Goal: Task Accomplishment & Management: Use online tool/utility

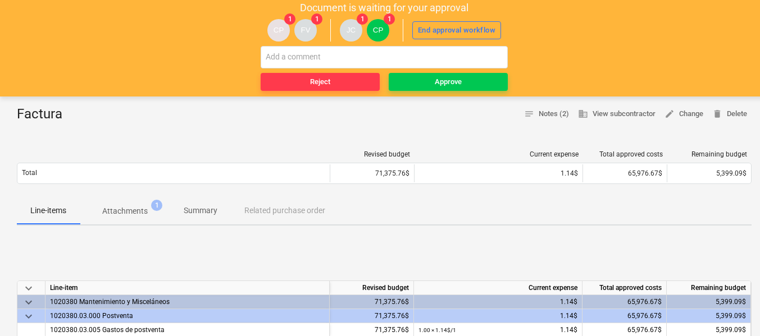
scroll to position [112, 0]
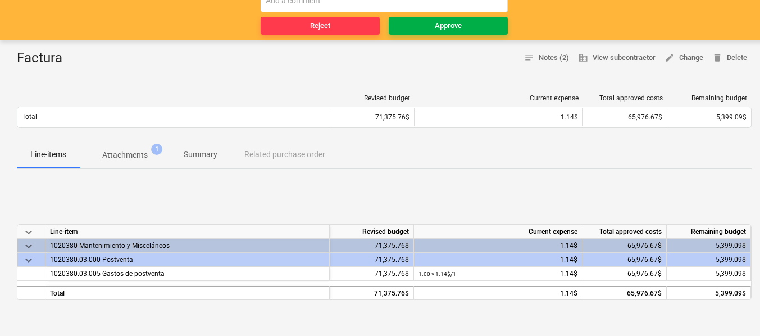
click at [434, 25] on span "Approve" at bounding box center [448, 26] width 110 height 13
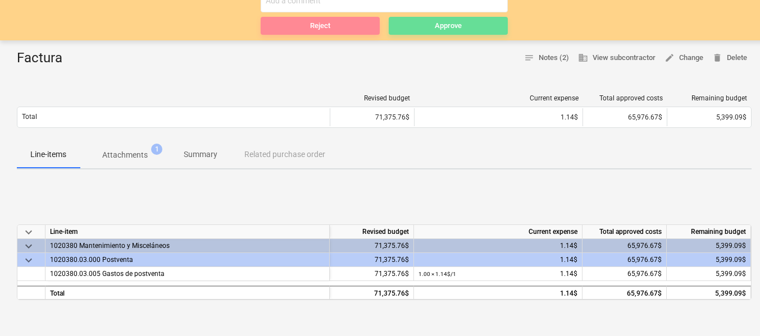
scroll to position [0, 0]
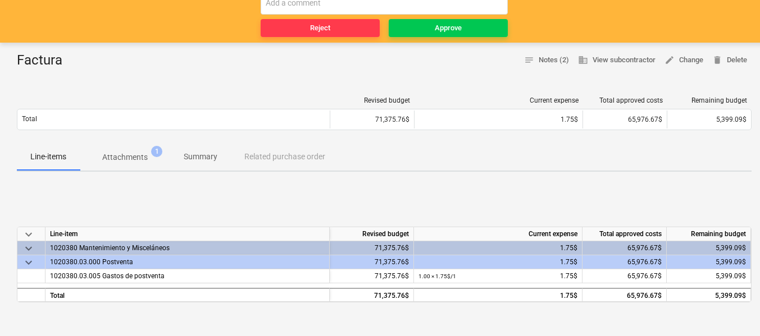
scroll to position [112, 0]
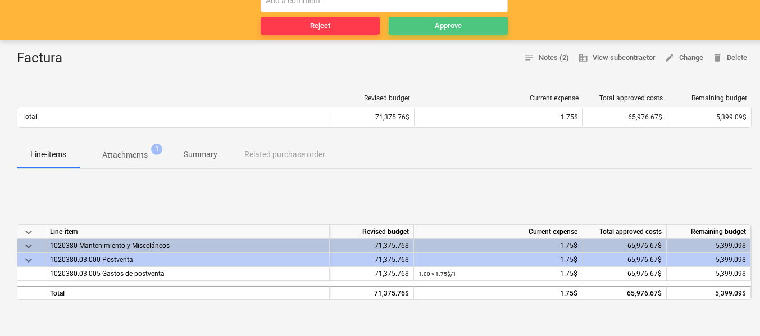
click at [430, 28] on span "Approve" at bounding box center [448, 26] width 110 height 13
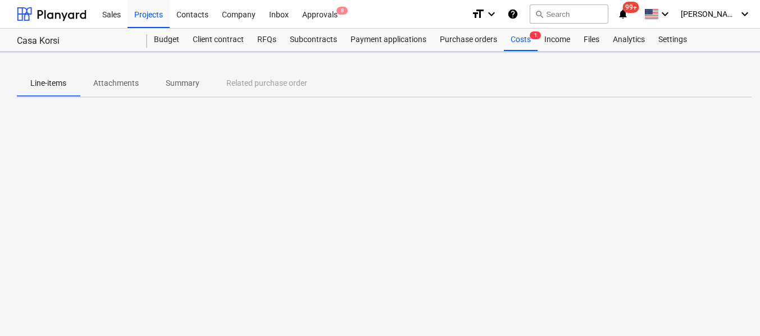
scroll to position [0, 0]
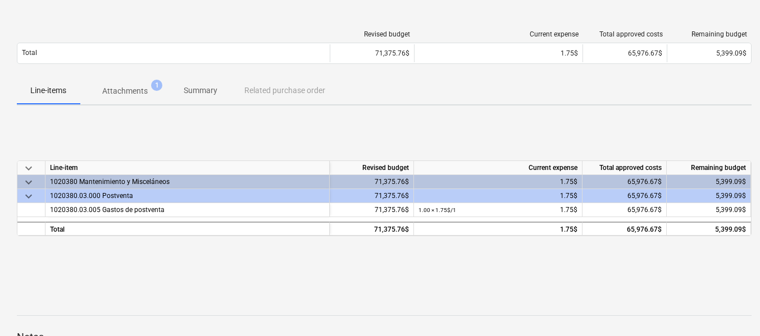
scroll to position [112, 0]
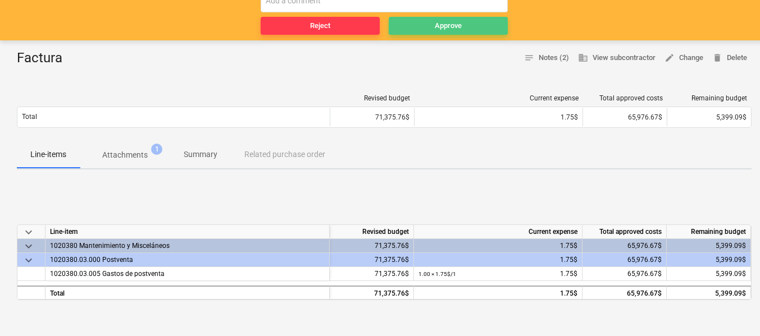
click at [411, 27] on span "Approve" at bounding box center [448, 26] width 110 height 13
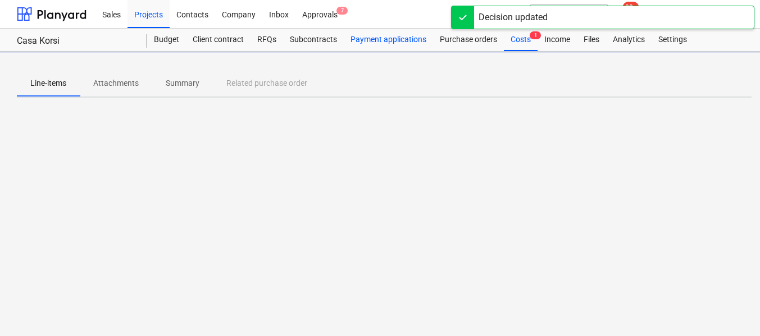
scroll to position [0, 0]
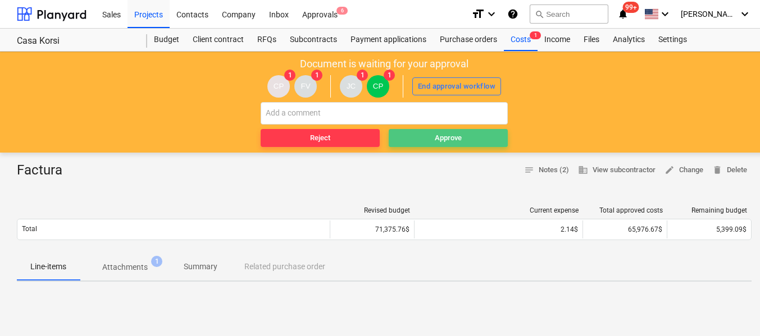
click at [421, 138] on span "Approve" at bounding box center [448, 138] width 110 height 13
click at [435, 134] on div "Approve" at bounding box center [448, 138] width 27 height 13
click at [428, 145] on button "Approve" at bounding box center [448, 138] width 119 height 18
click at [430, 143] on span "Approve" at bounding box center [448, 138] width 110 height 13
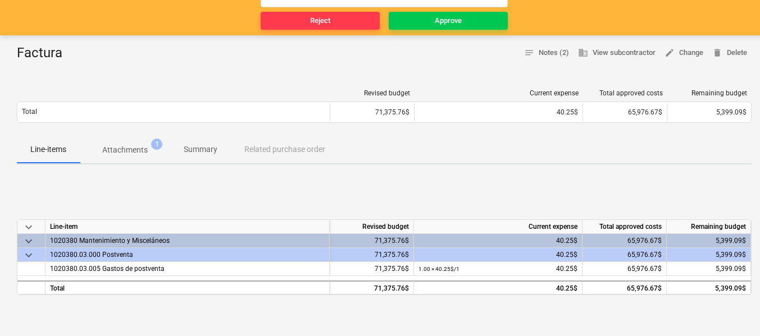
scroll to position [168, 0]
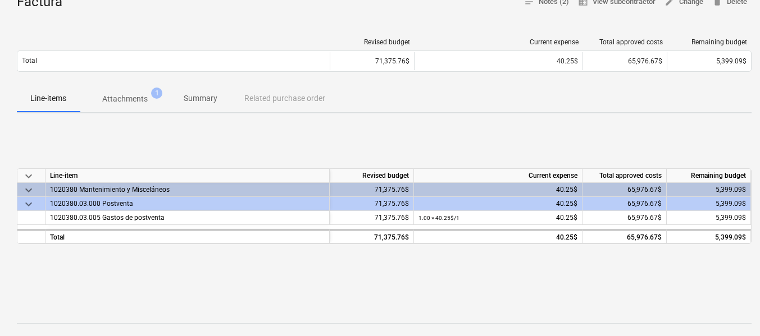
click at [130, 99] on p "Attachments" at bounding box center [124, 99] width 45 height 12
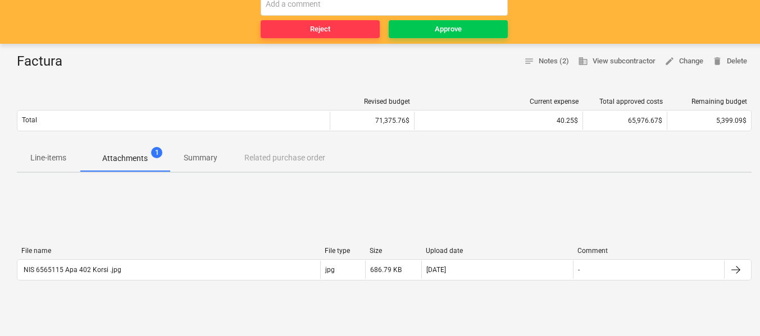
scroll to position [56, 0]
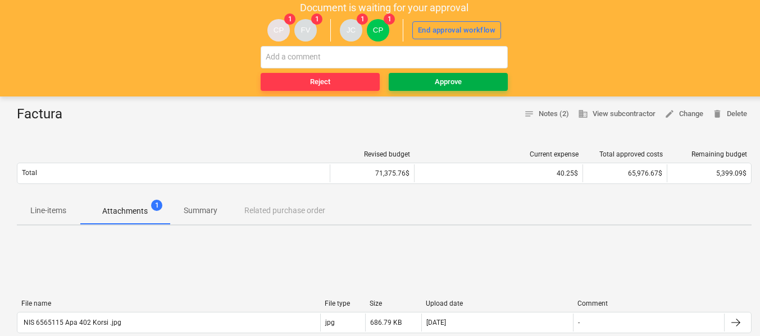
click at [439, 86] on div "Approve" at bounding box center [448, 82] width 27 height 13
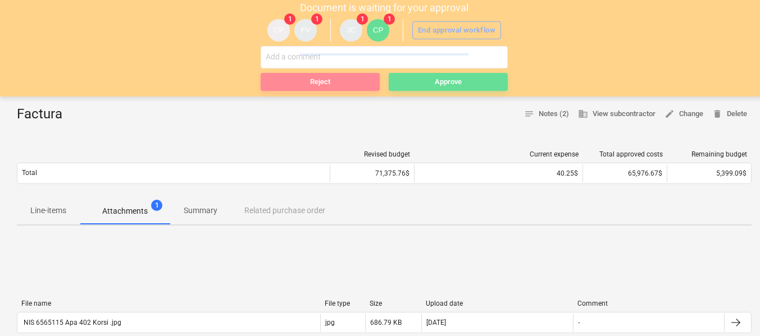
scroll to position [0, 0]
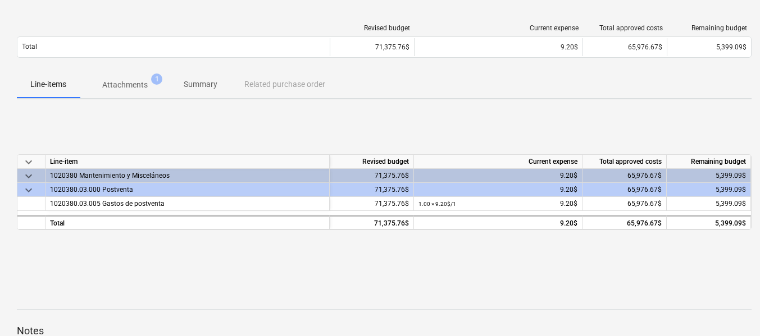
scroll to position [112, 0]
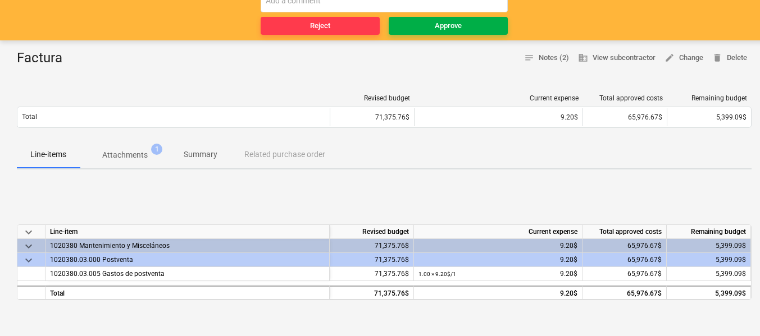
click at [457, 29] on div "Approve" at bounding box center [448, 26] width 27 height 13
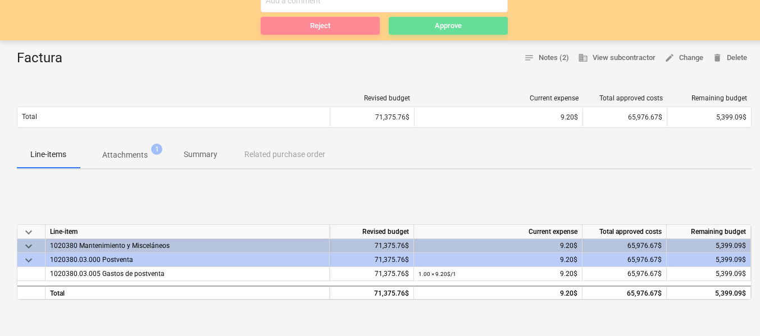
scroll to position [0, 0]
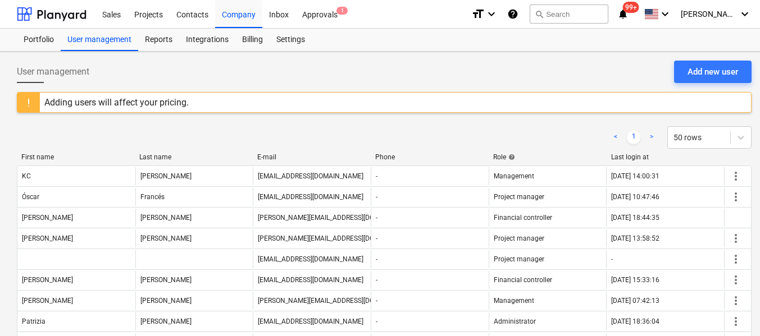
scroll to position [92, 0]
